Goal: Navigation & Orientation: Go to known website

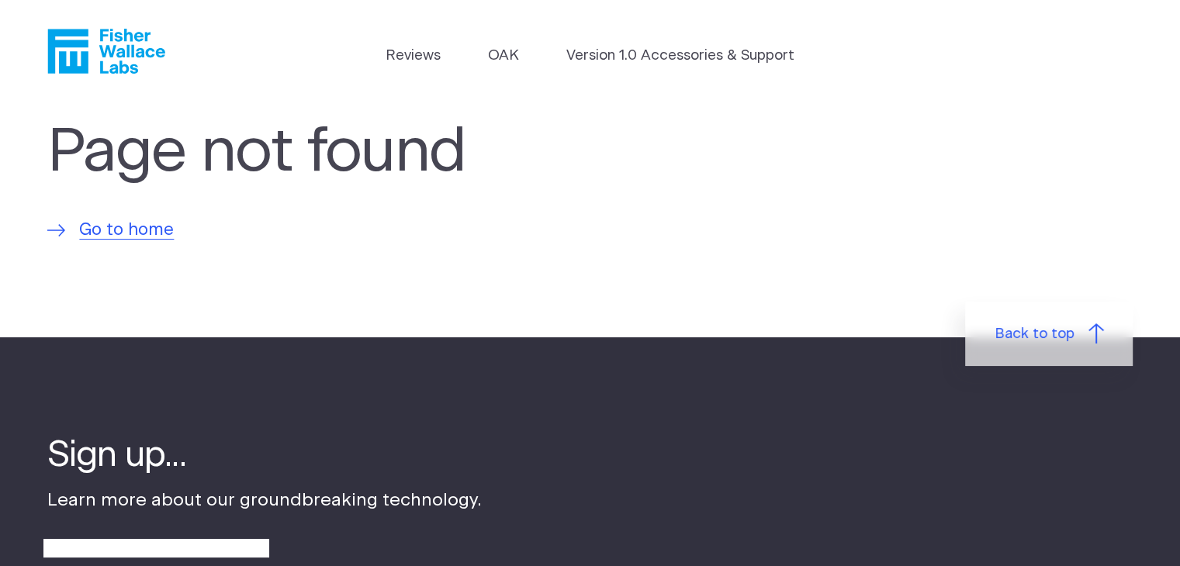
click at [119, 50] on icon "Fisher Wallace" at bounding box center [112, 51] width 106 height 45
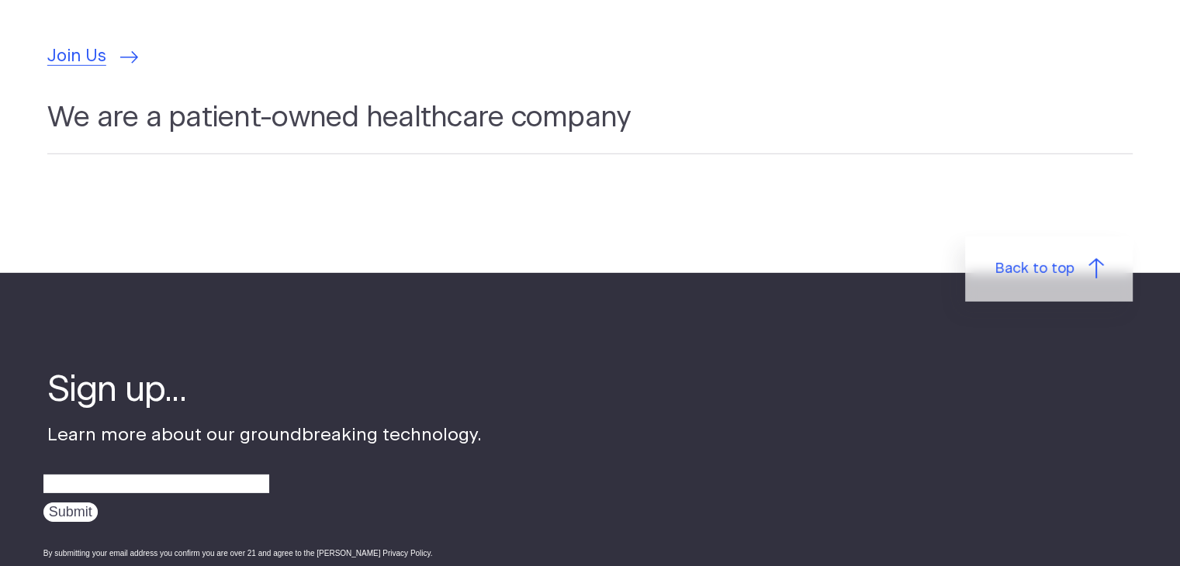
scroll to position [4633, 0]
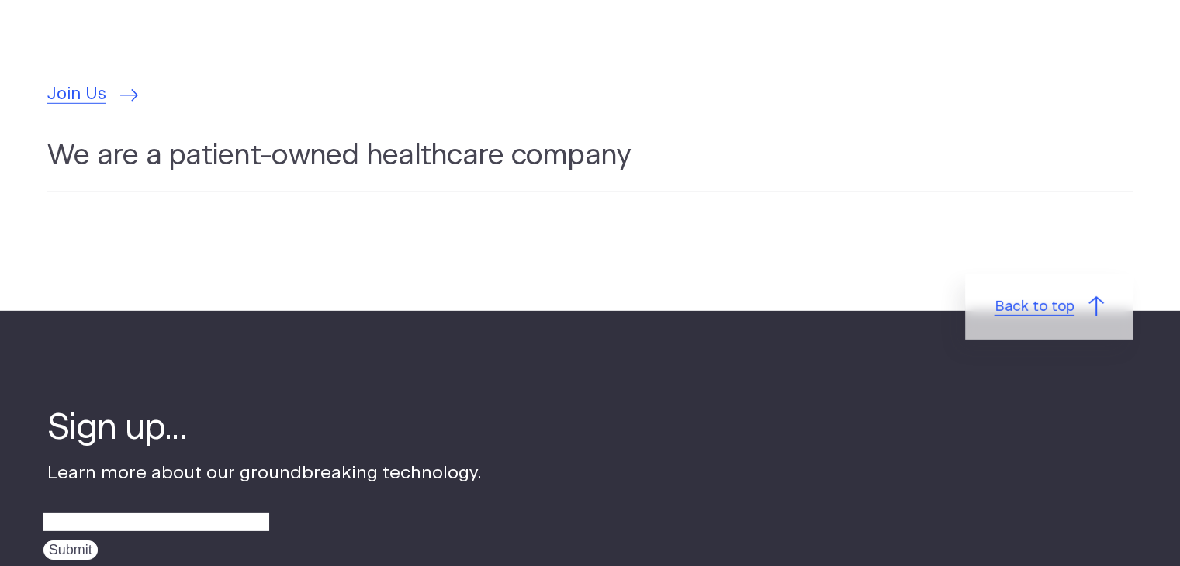
click at [1015, 296] on span "Back to top" at bounding box center [1034, 307] width 80 height 22
